Goal: Use online tool/utility: Utilize a website feature to perform a specific function

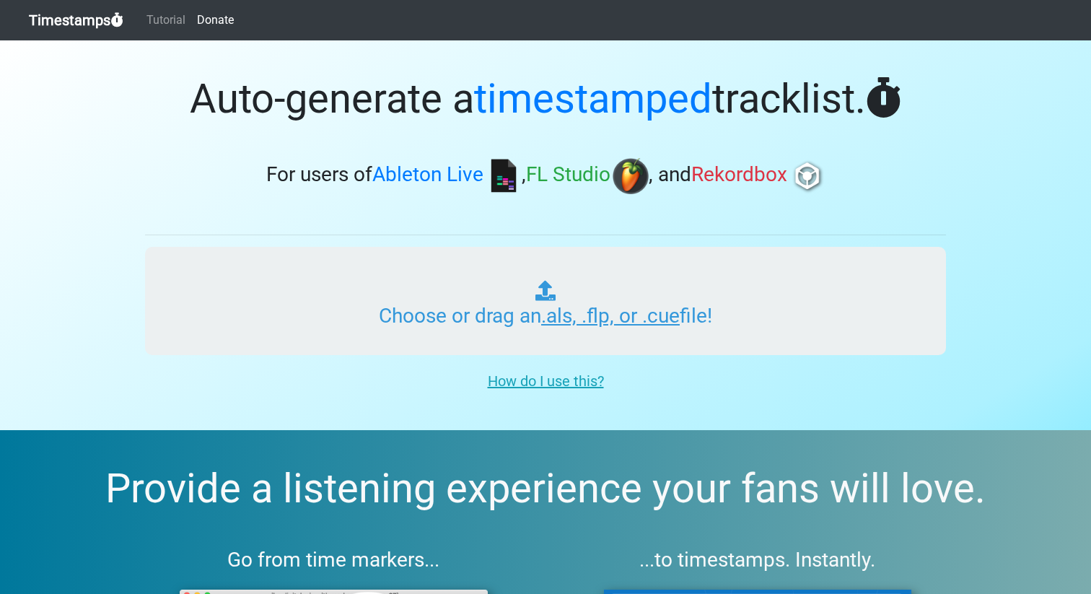
type input "C:\fakepath\RGC.als"
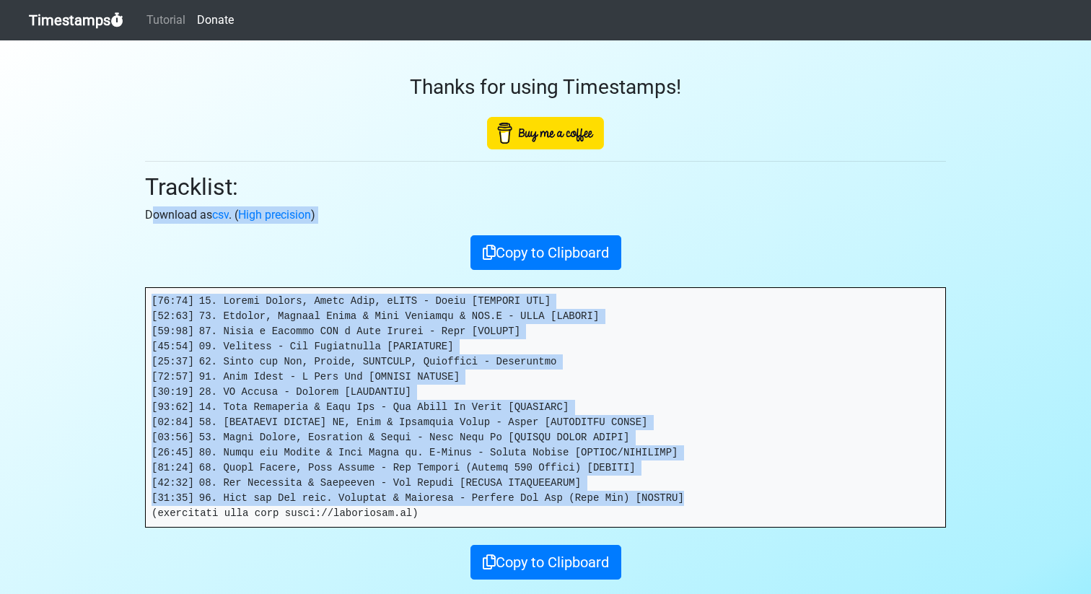
drag, startPoint x: 590, startPoint y: 488, endPoint x: 0, endPoint y: 205, distance: 654.1
click at [0, 205] on section "Thanks for using Timestamps! Tracklist: Download as csv . ( High precision ) Co…" at bounding box center [545, 341] width 1091 height 603
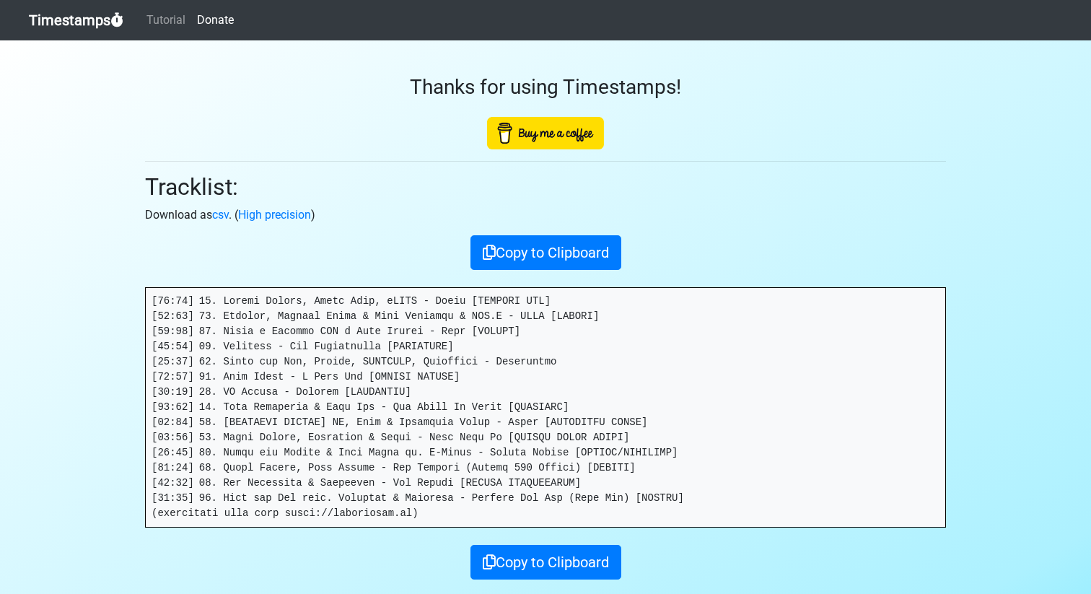
click at [466, 330] on pre at bounding box center [546, 407] width 800 height 239
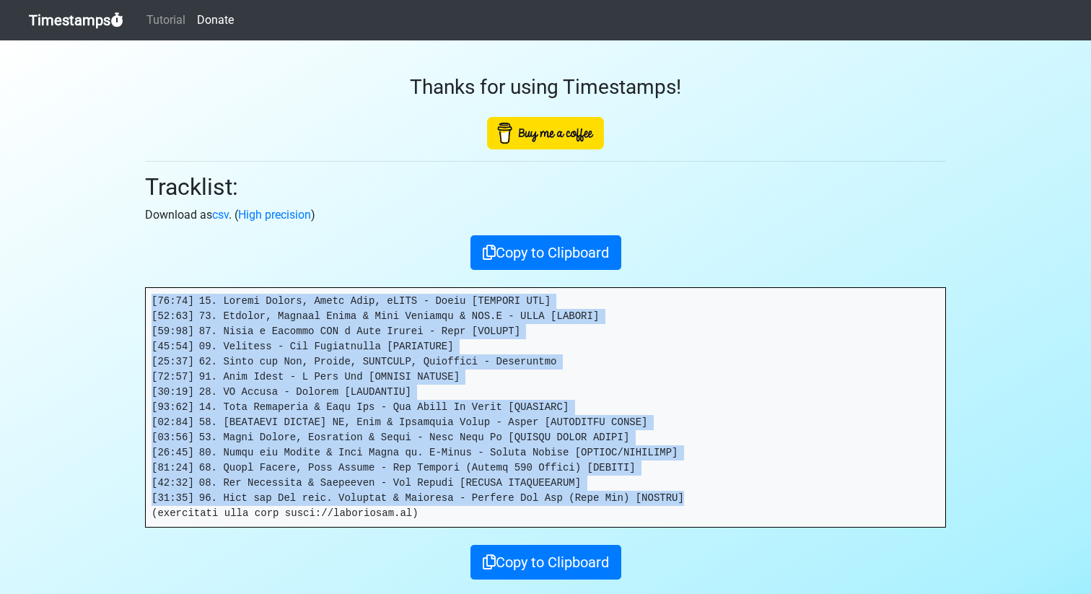
drag, startPoint x: 152, startPoint y: 301, endPoint x: 719, endPoint y: 484, distance: 596.3
click at [699, 500] on pre at bounding box center [546, 407] width 800 height 239
copy pre "[00:28] 01. Marcus Dielen, Mario Cola, iSVEL - Intro [UNIQODE LAB] [02:55] 02. …"
